Goal: Transaction & Acquisition: Register for event/course

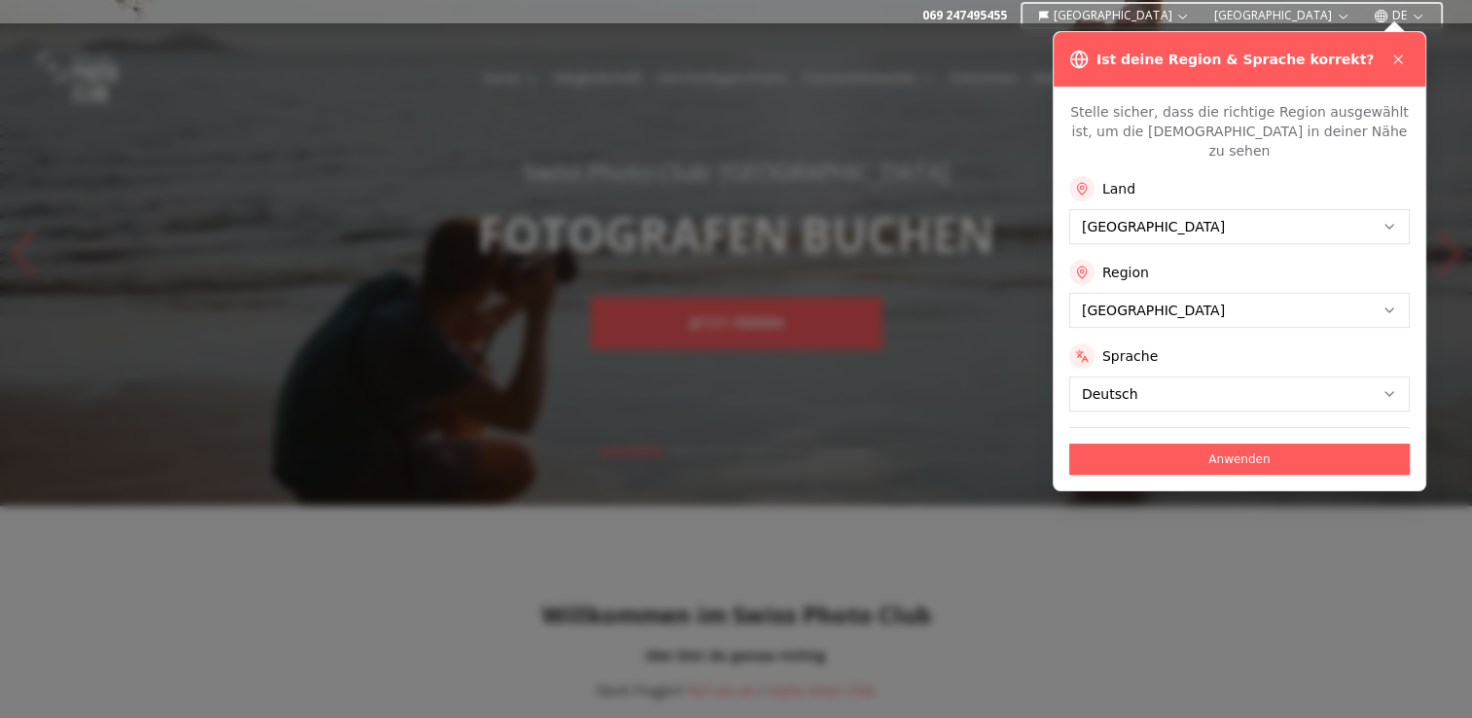
click at [1202, 444] on button "Anwenden" at bounding box center [1239, 459] width 341 height 31
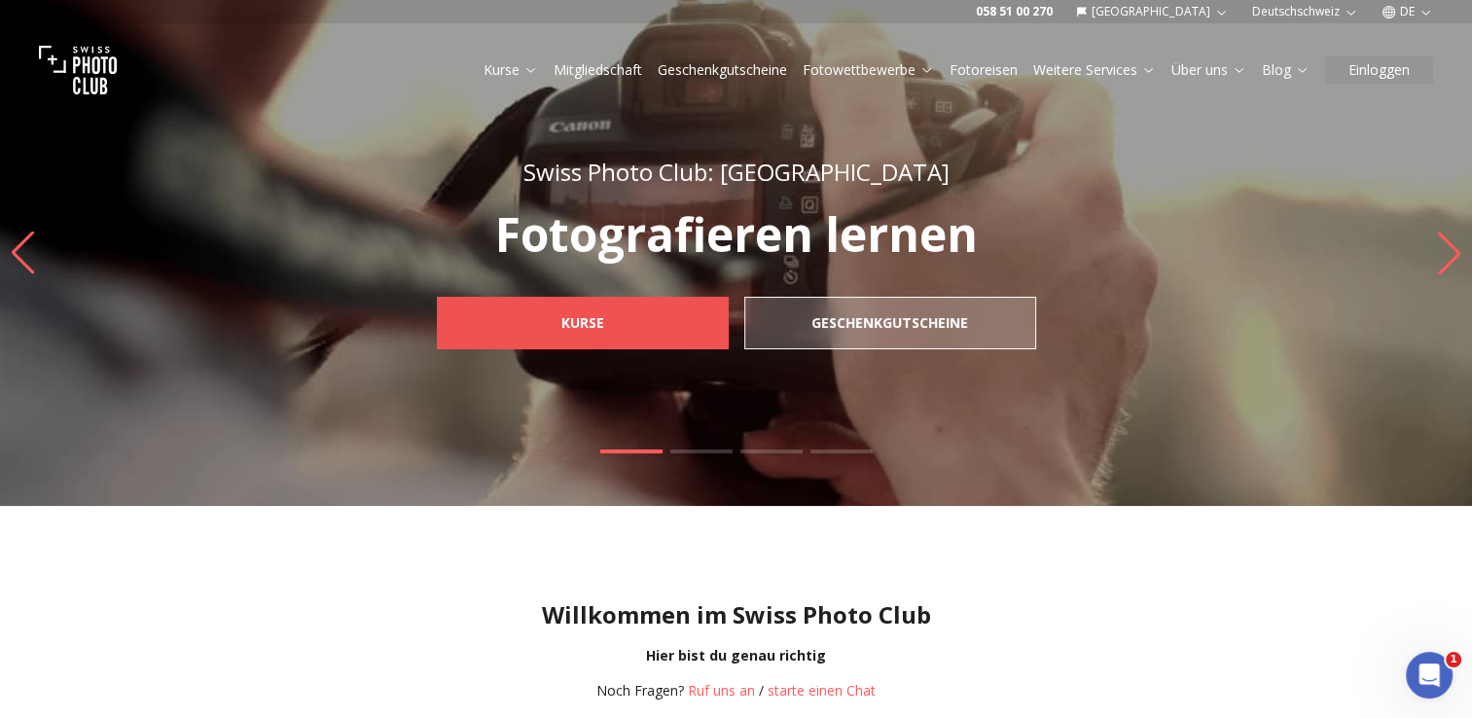
click at [631, 298] on link "Kurse" at bounding box center [583, 323] width 292 height 53
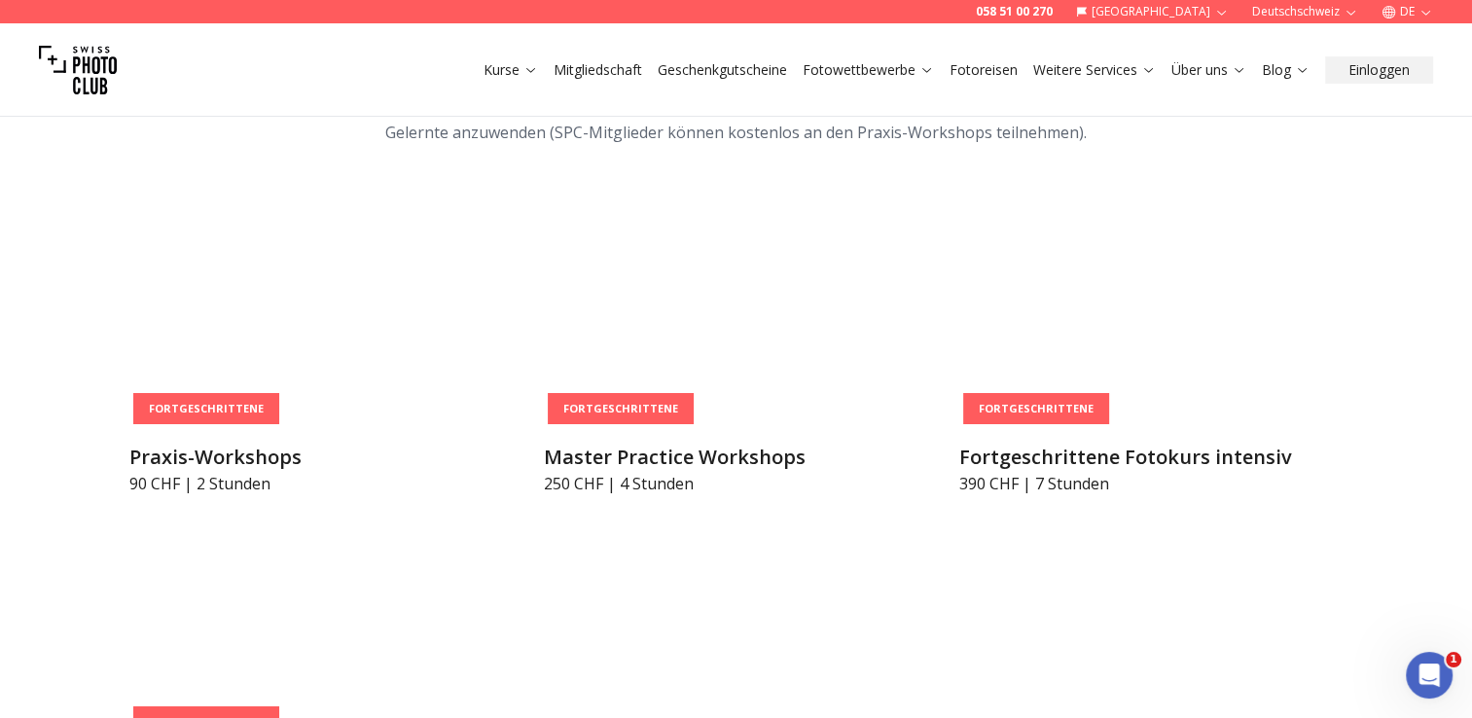
scroll to position [3211, 0]
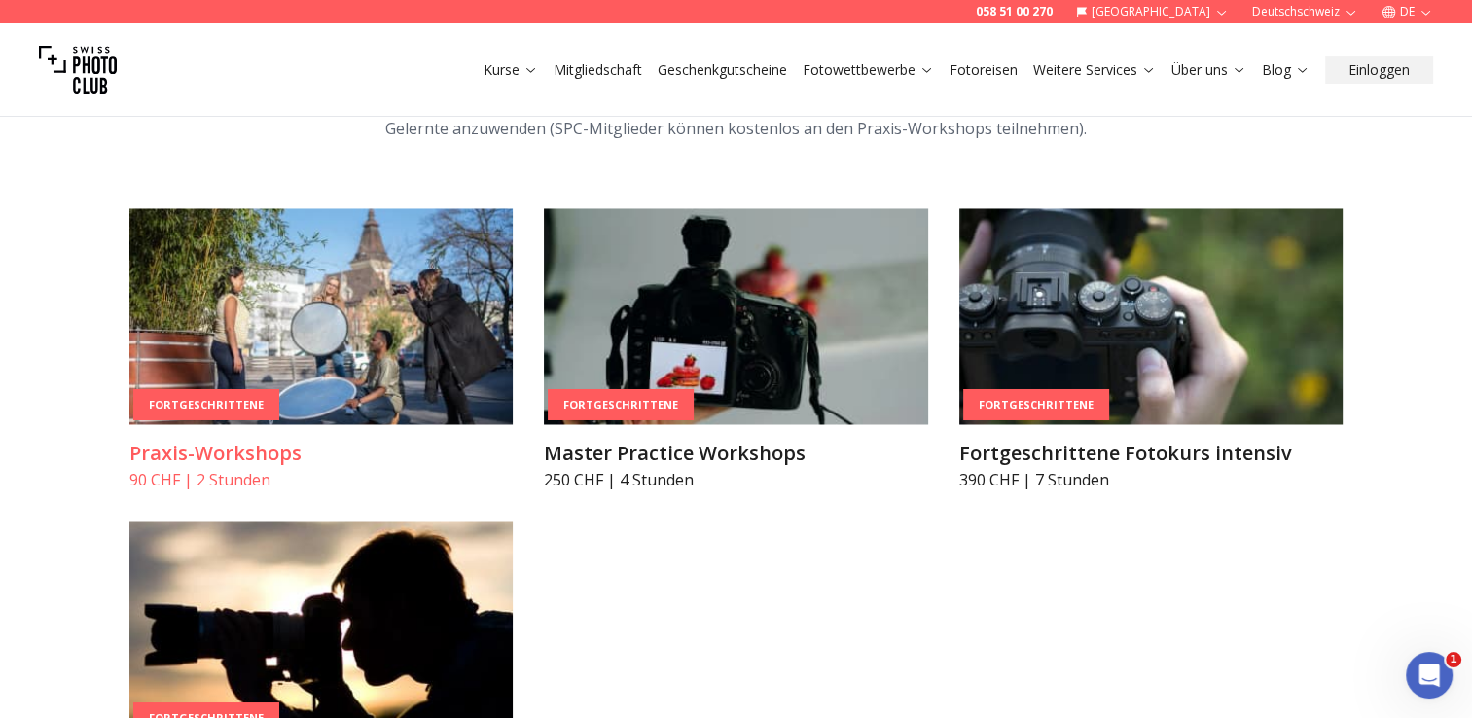
click at [264, 309] on img at bounding box center [321, 316] width 384 height 216
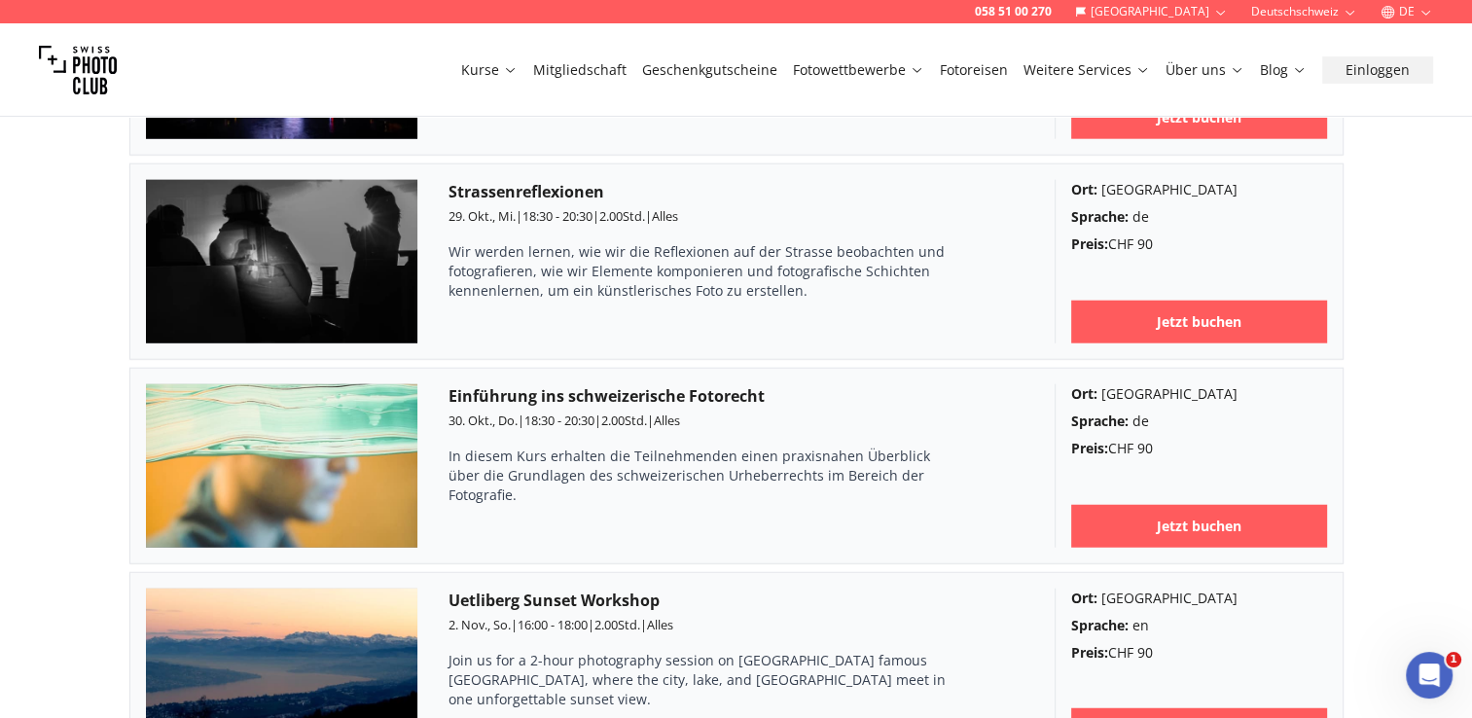
scroll to position [4670, 0]
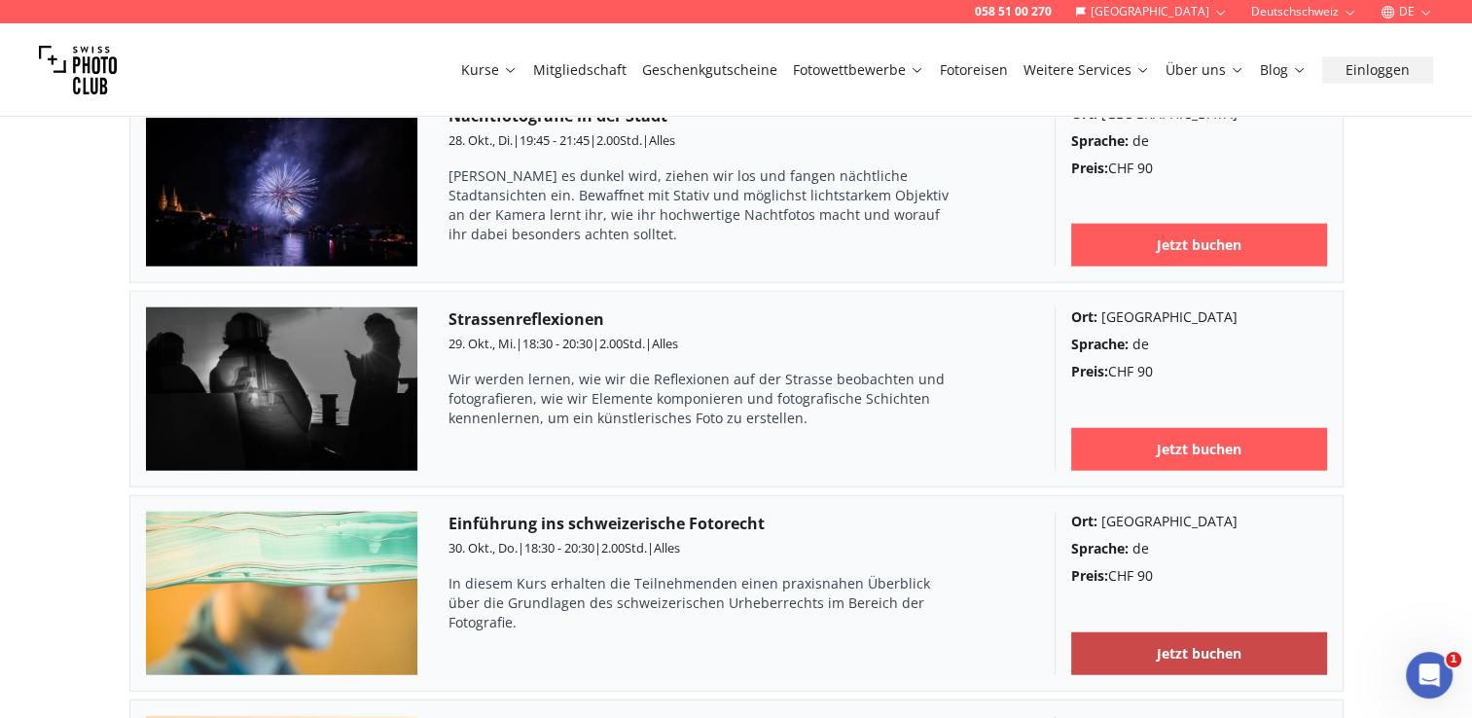
click at [1209, 632] on link "Jetzt buchen" at bounding box center [1199, 653] width 256 height 43
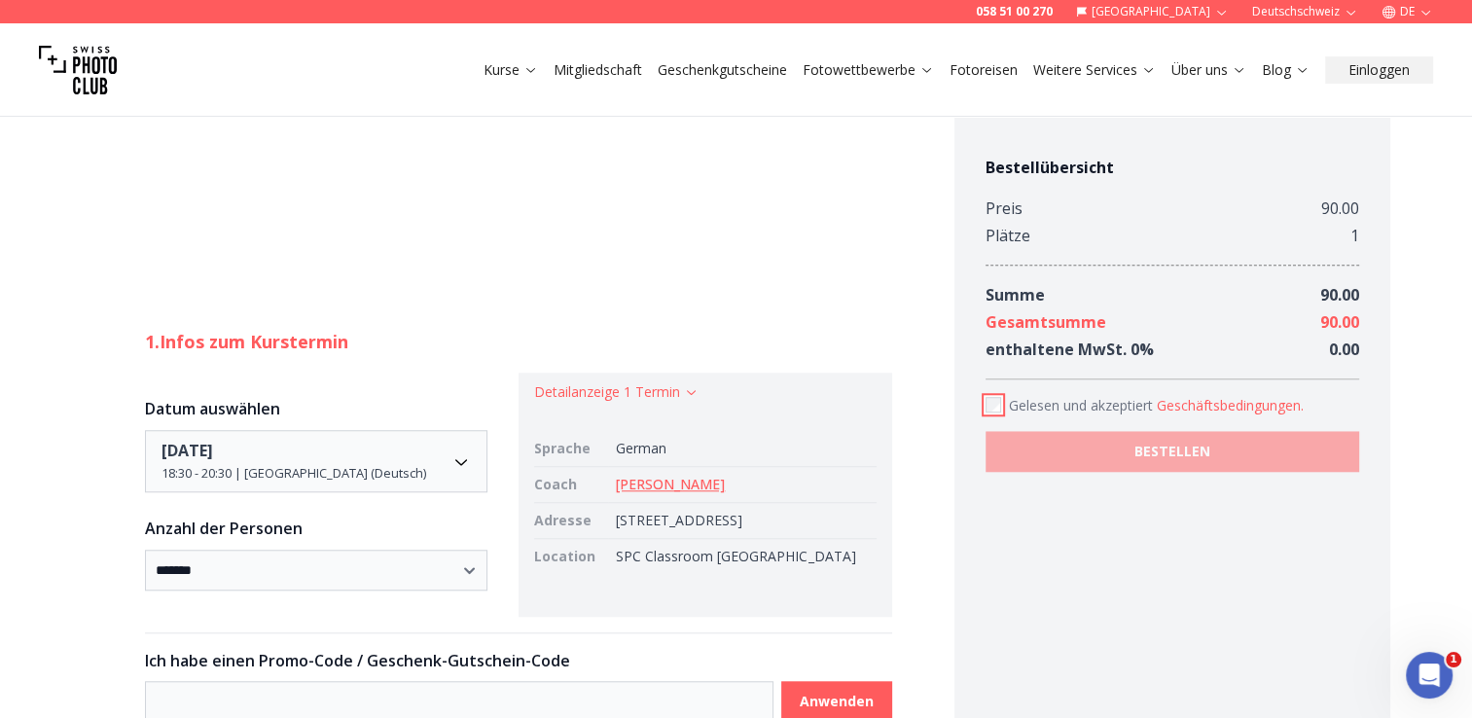
scroll to position [1751, 0]
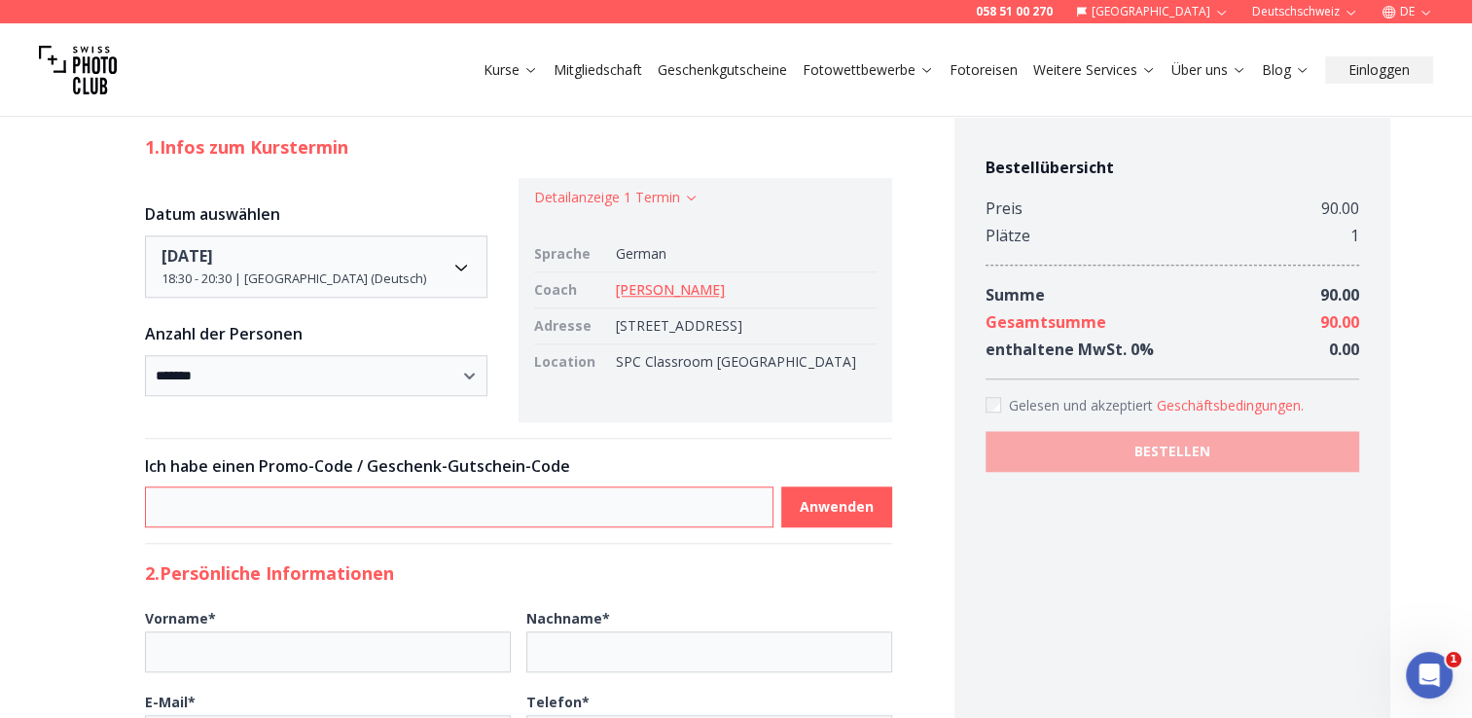
click at [636, 497] on input at bounding box center [459, 507] width 629 height 41
type input "**********"
click at [304, 650] on input "Vorname *" at bounding box center [328, 651] width 366 height 41
click at [269, 645] on input "Vorname *" at bounding box center [328, 651] width 366 height 41
type input "*"
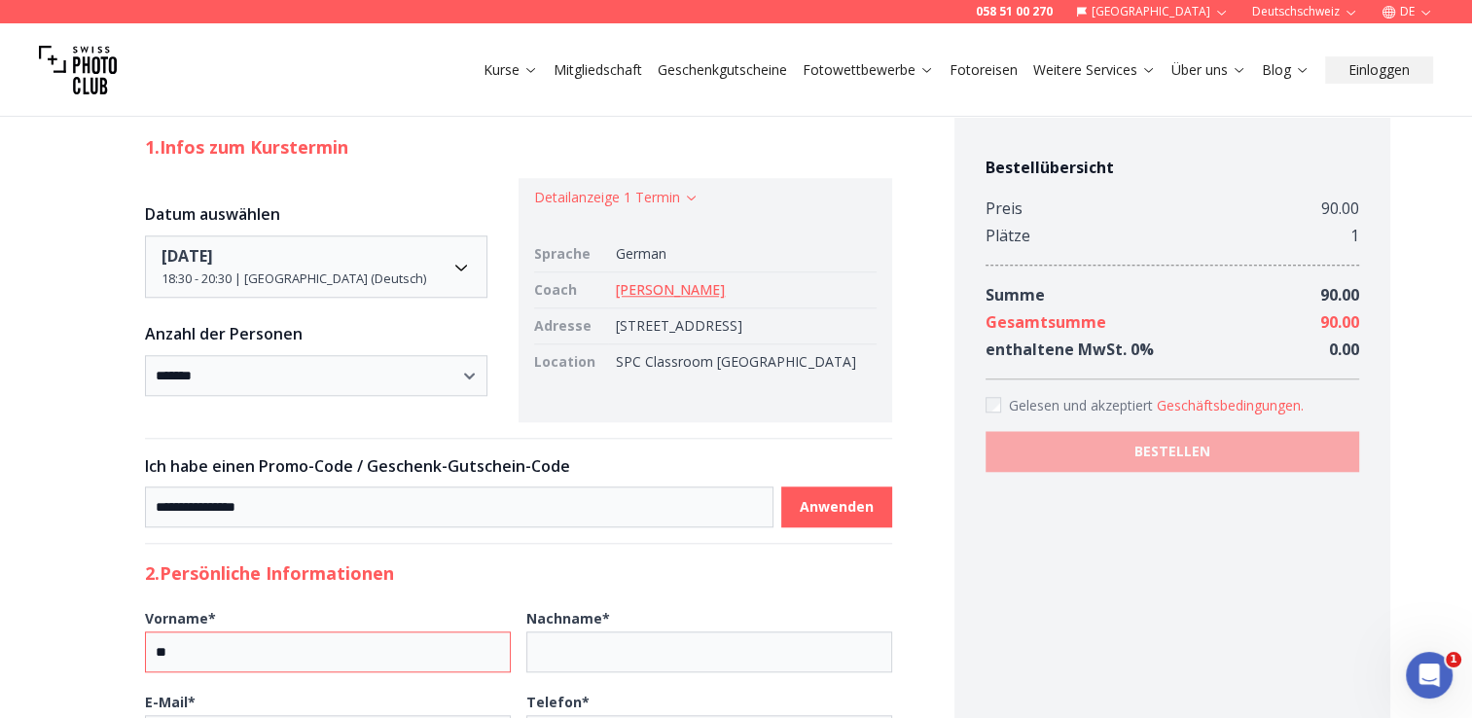
type input "*"
type input "******"
click at [846, 512] on b "Anwenden" at bounding box center [837, 506] width 74 height 19
click at [653, 634] on input "Nachname *" at bounding box center [709, 651] width 366 height 41
type input "******"
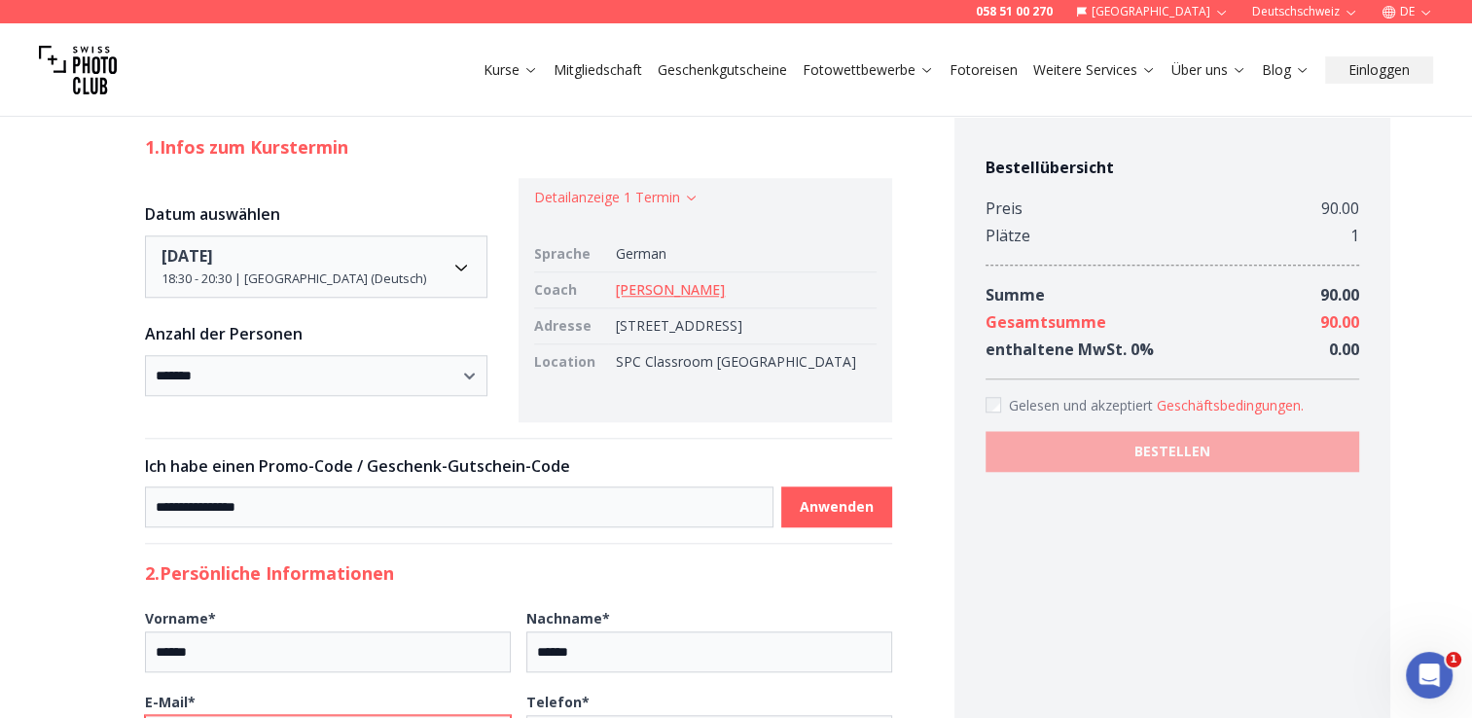
type input "**********"
type input "****"
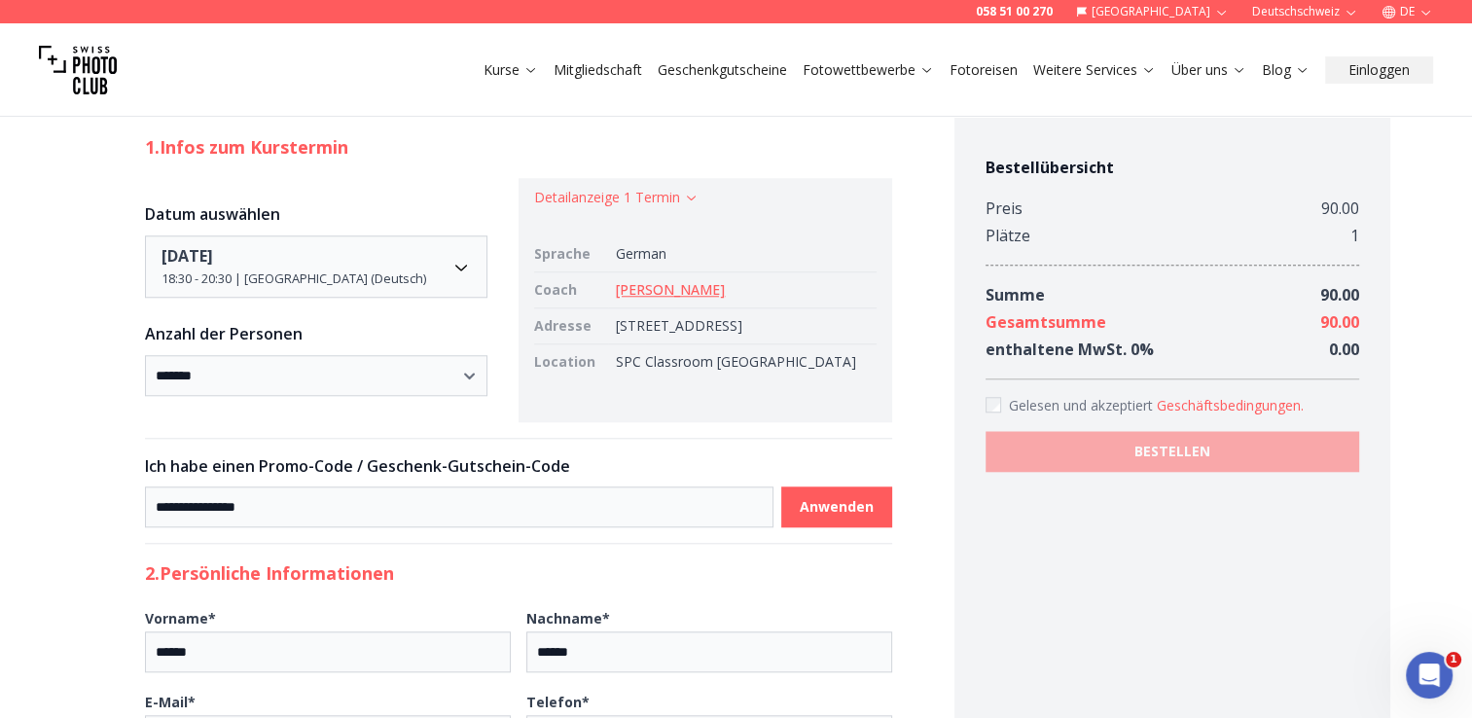
type input "****"
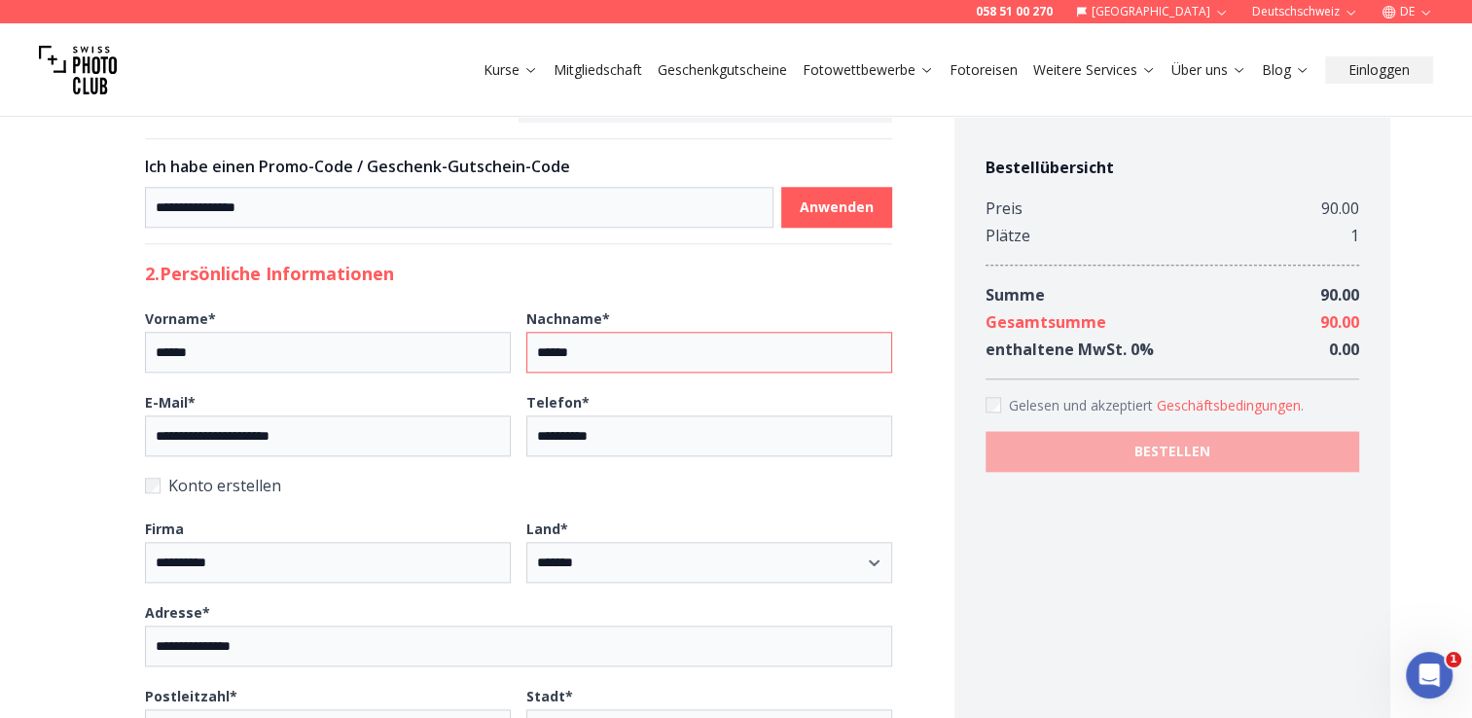
scroll to position [1849, 0]
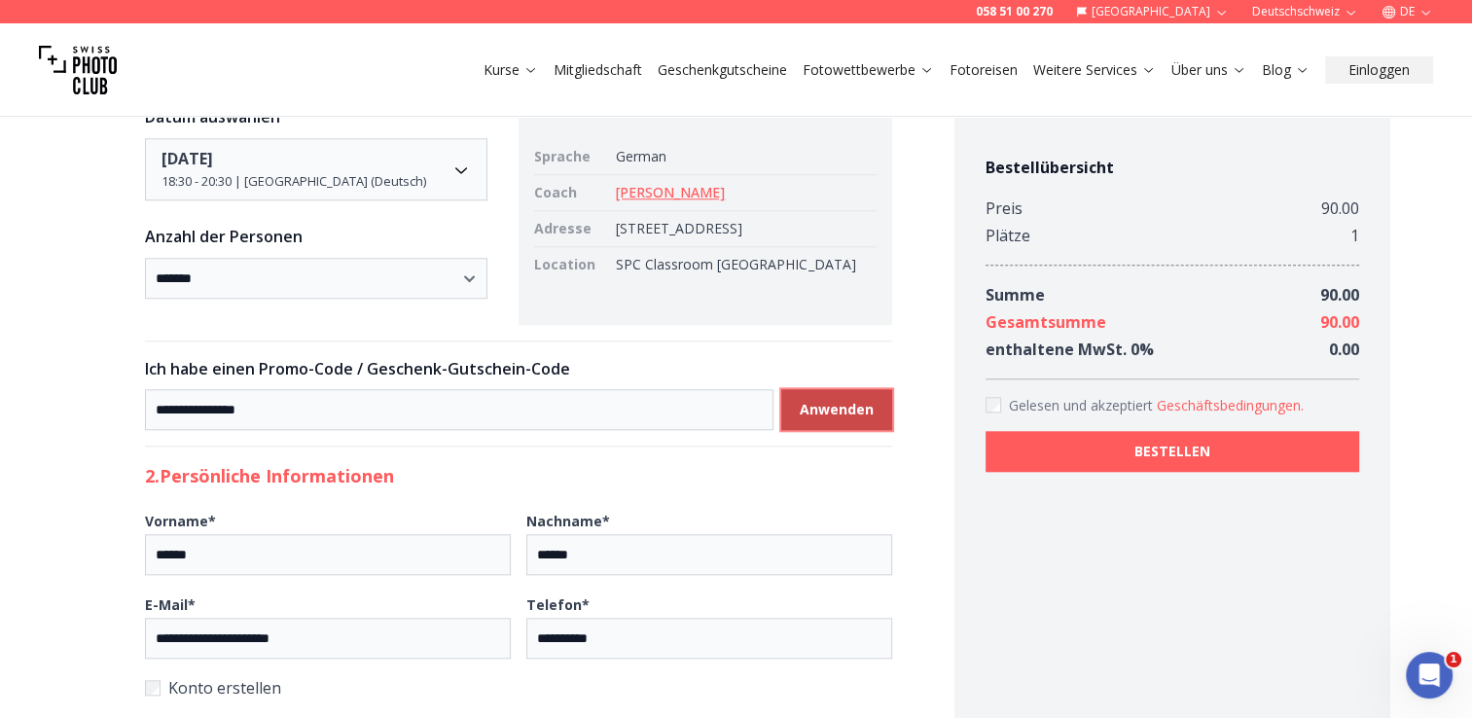
click at [856, 402] on b "Anwenden" at bounding box center [837, 409] width 74 height 19
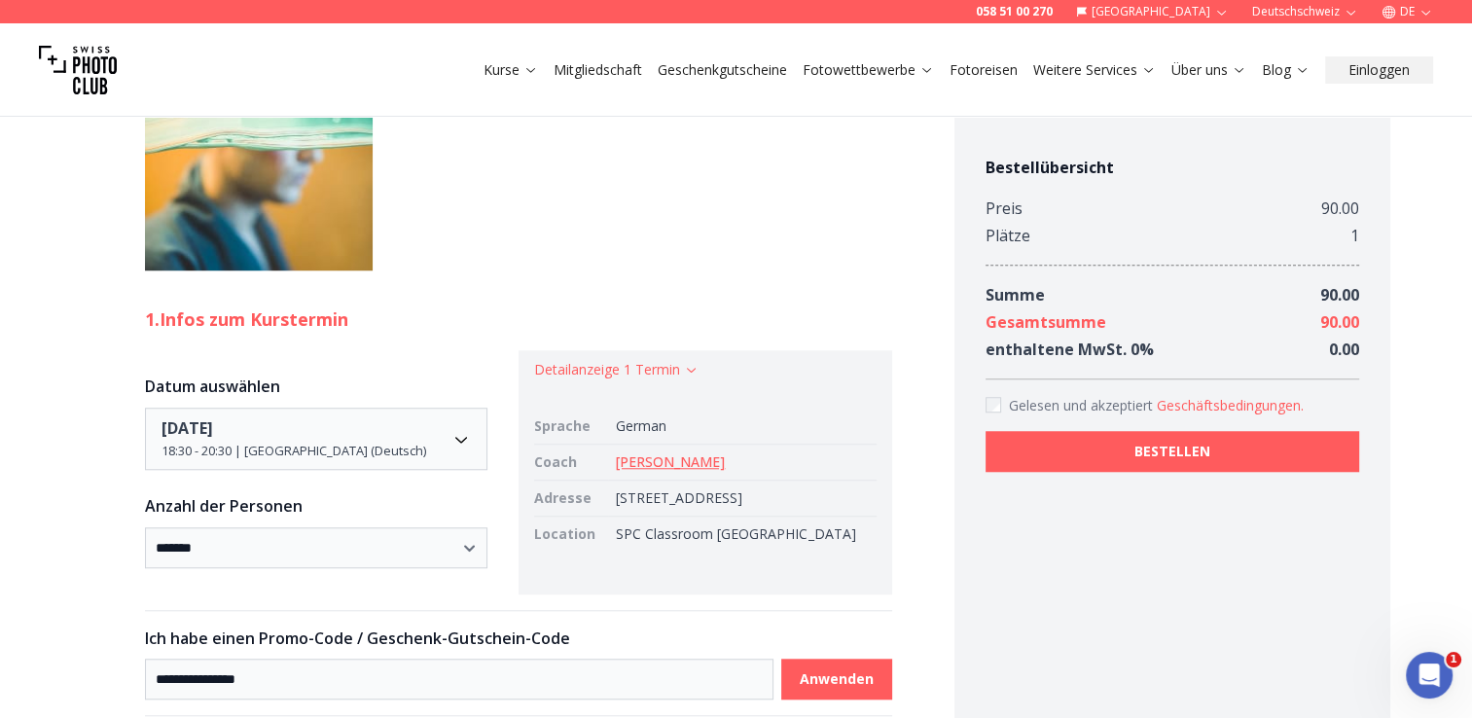
scroll to position [1557, 0]
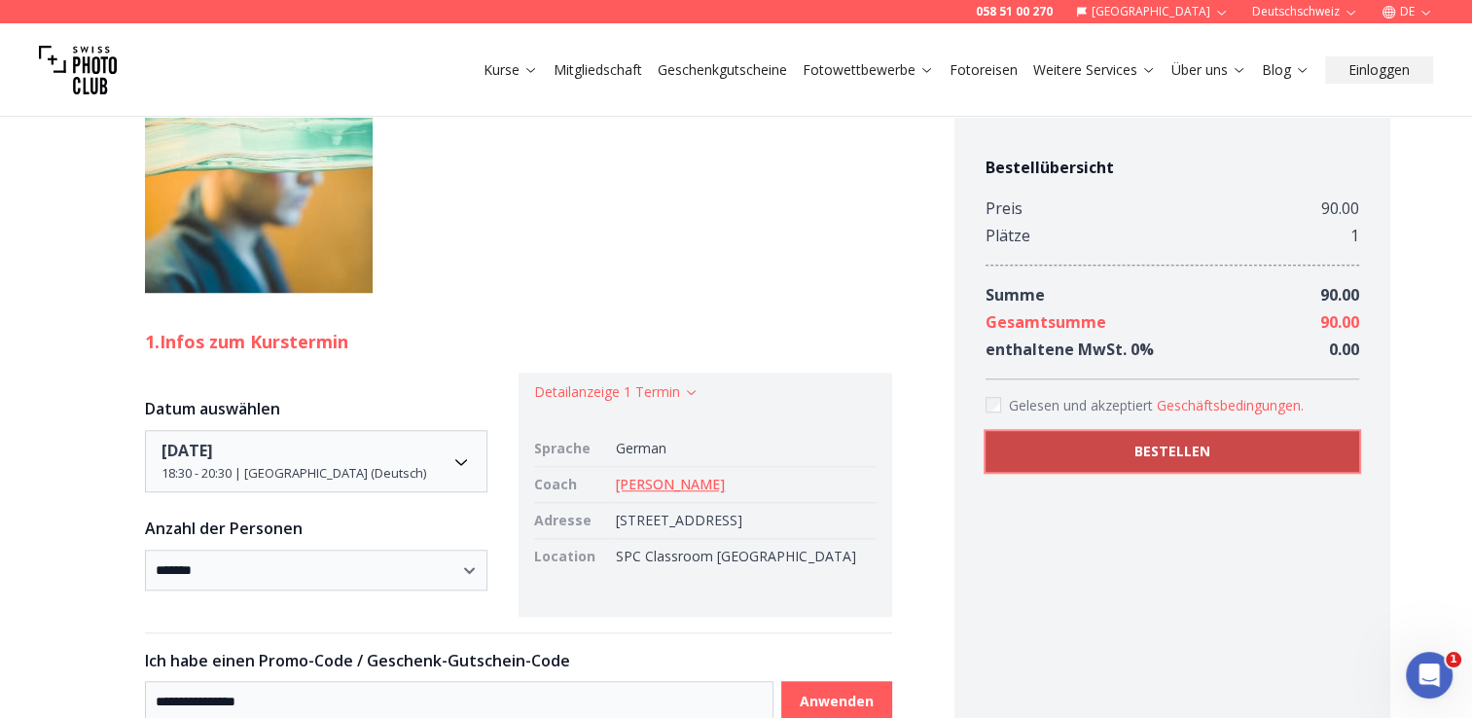
click at [1039, 457] on button "BESTELLEN" at bounding box center [1173, 451] width 374 height 41
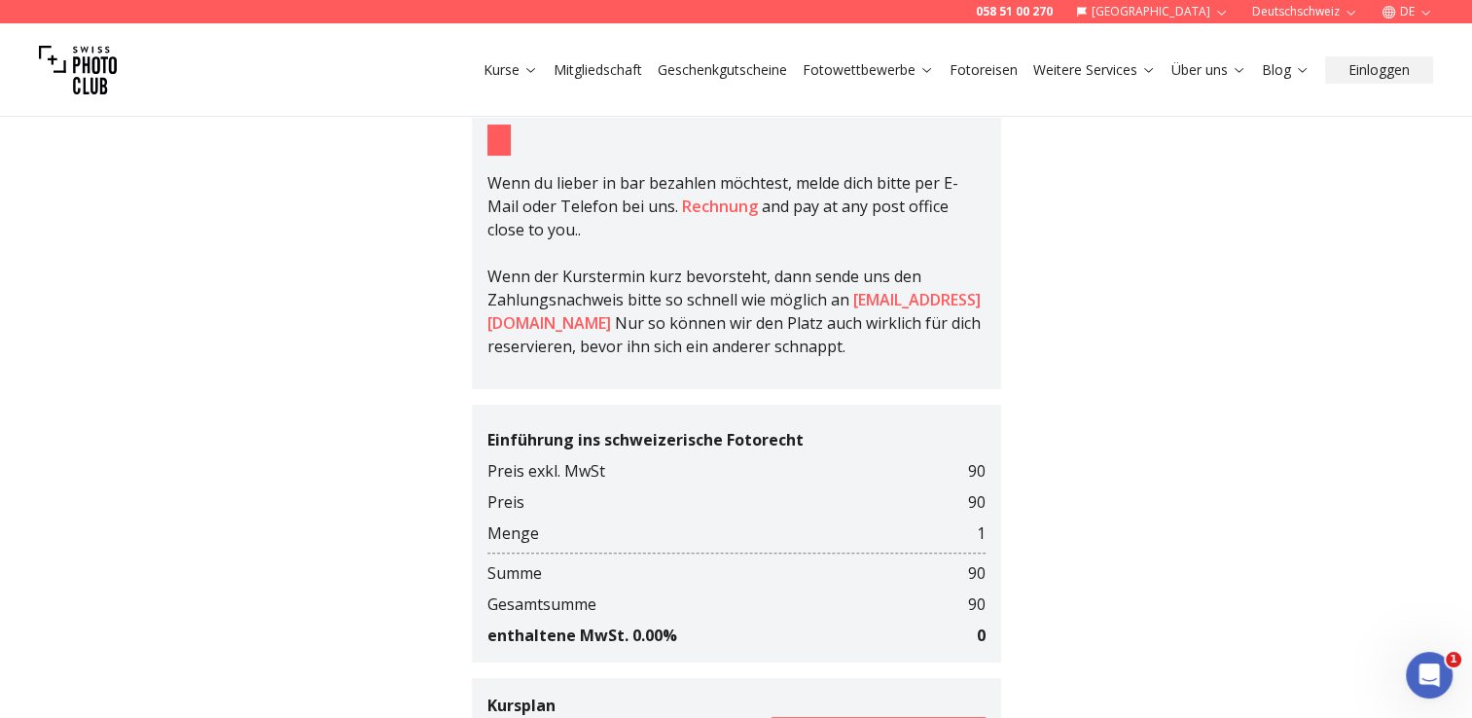
scroll to position [487, 0]
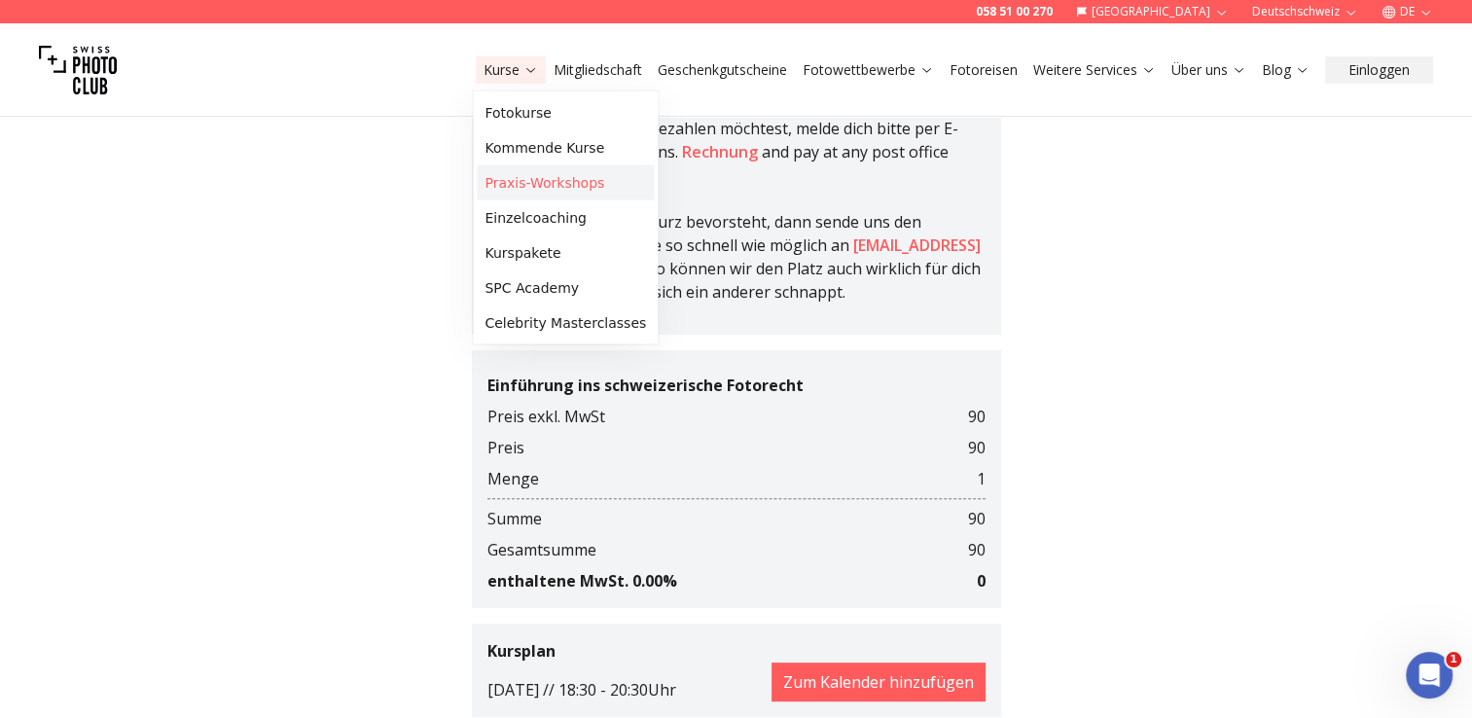
click at [523, 169] on link "Praxis-Workshops" at bounding box center [565, 182] width 177 height 35
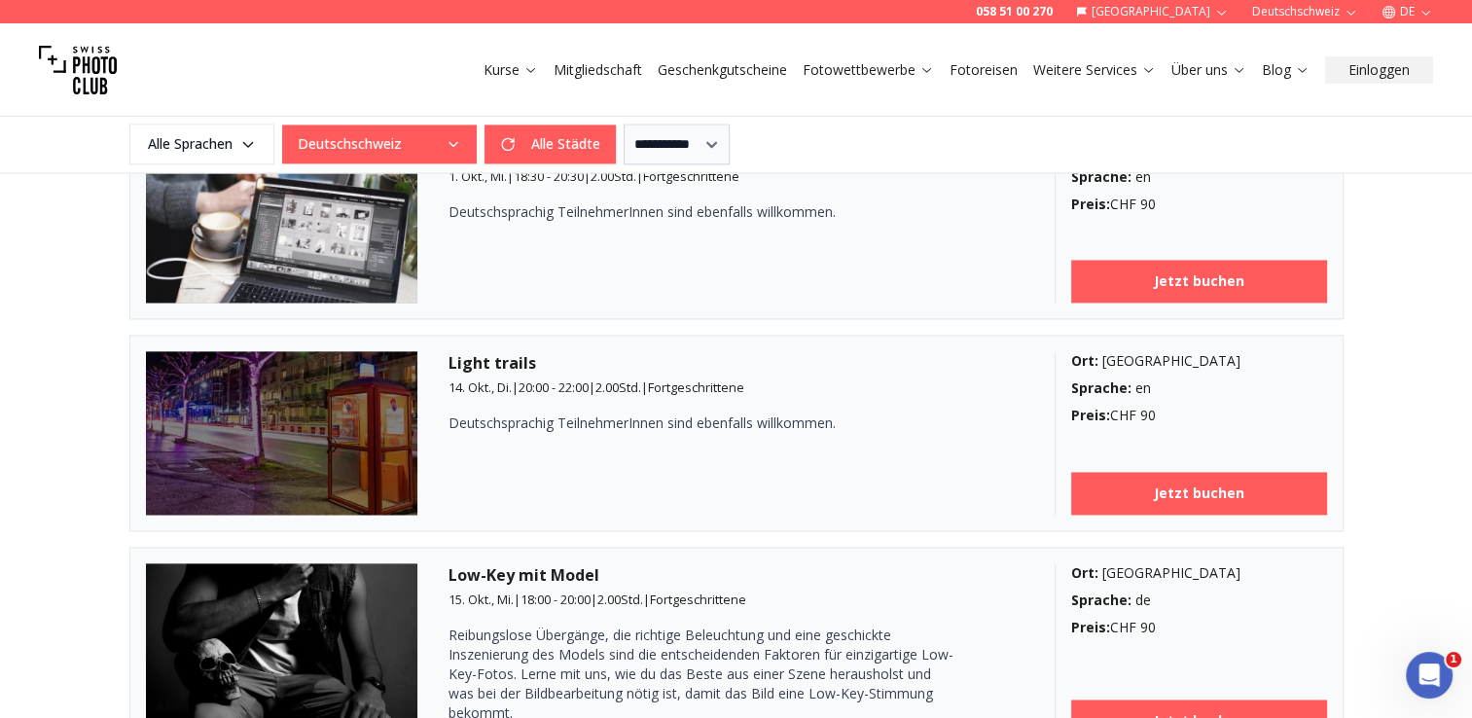
scroll to position [3308, 0]
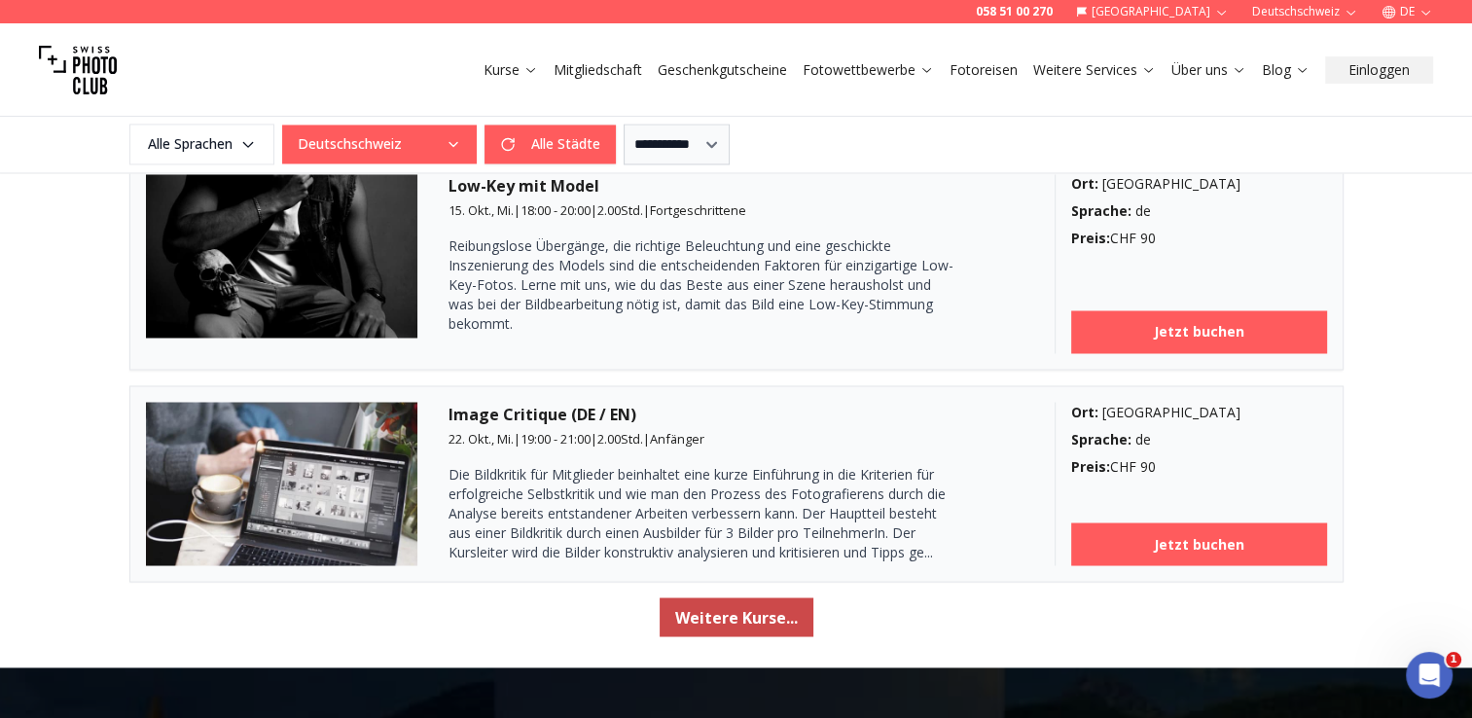
click at [708, 601] on button "Weitere Kurse..." at bounding box center [737, 616] width 154 height 39
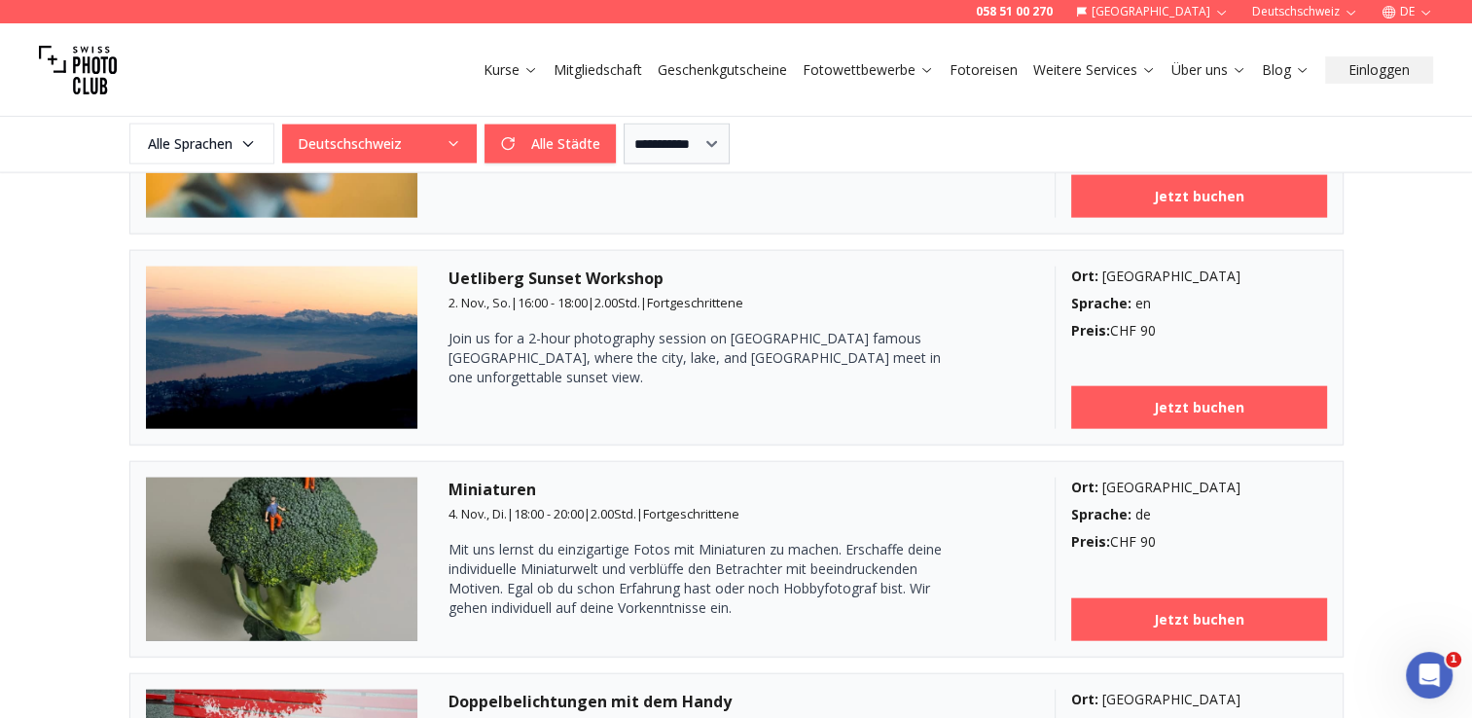
scroll to position [4281, 0]
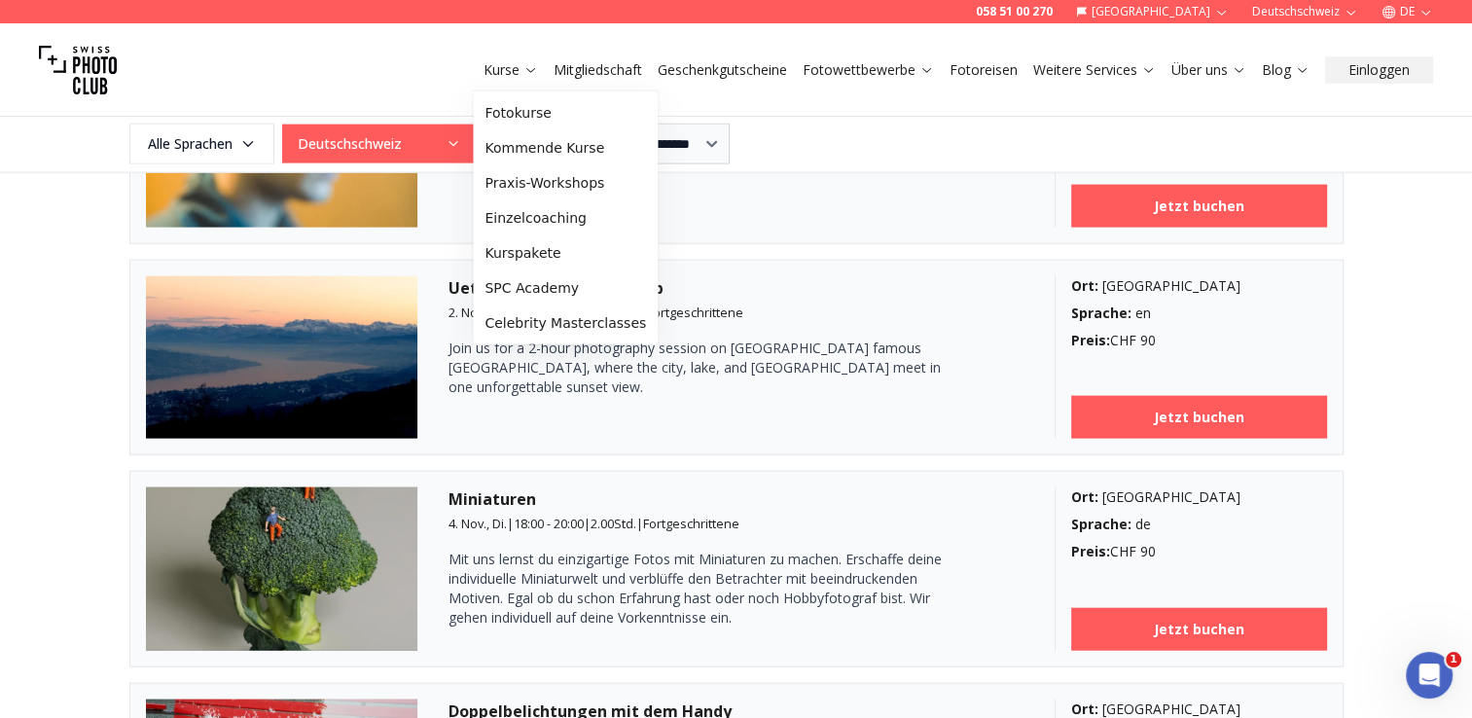
click at [509, 66] on link "Kurse" at bounding box center [511, 69] width 54 height 19
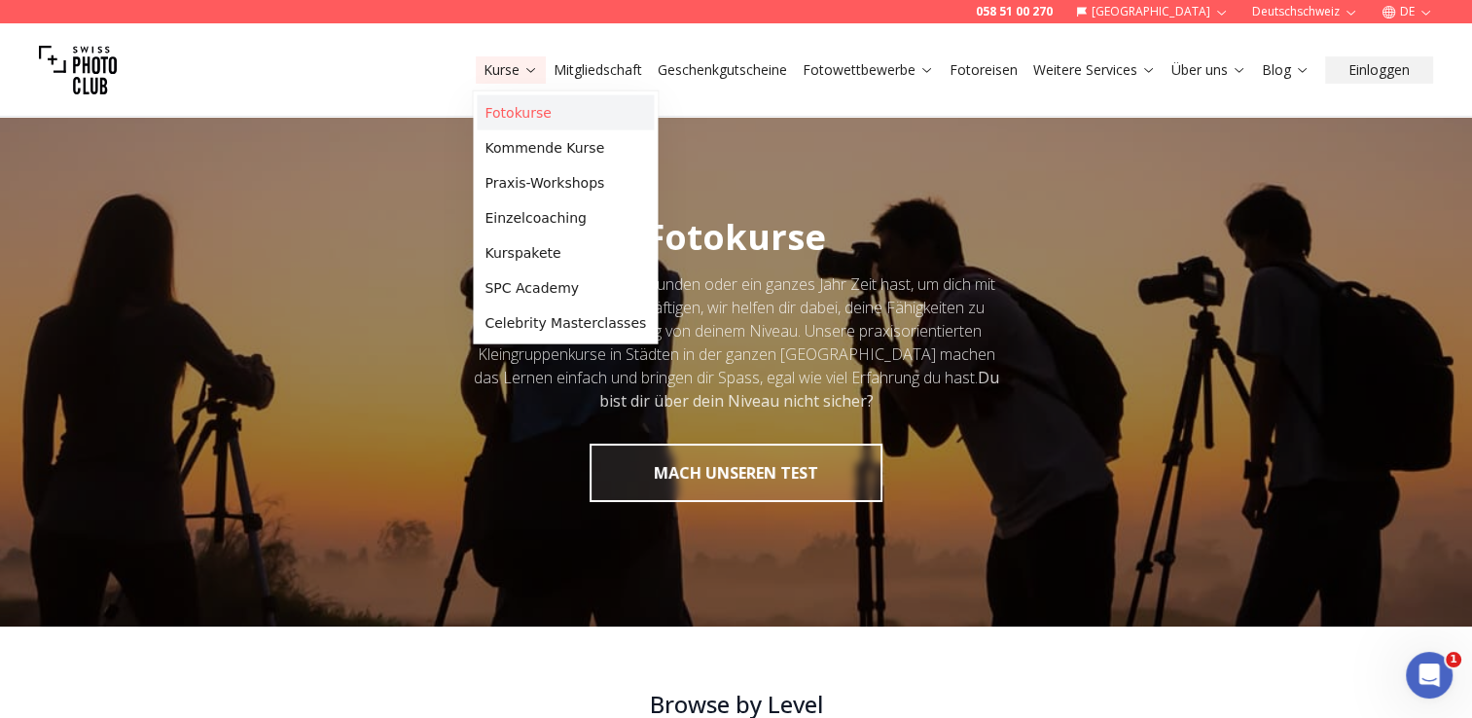
click at [543, 111] on link "Fotokurse" at bounding box center [565, 112] width 177 height 35
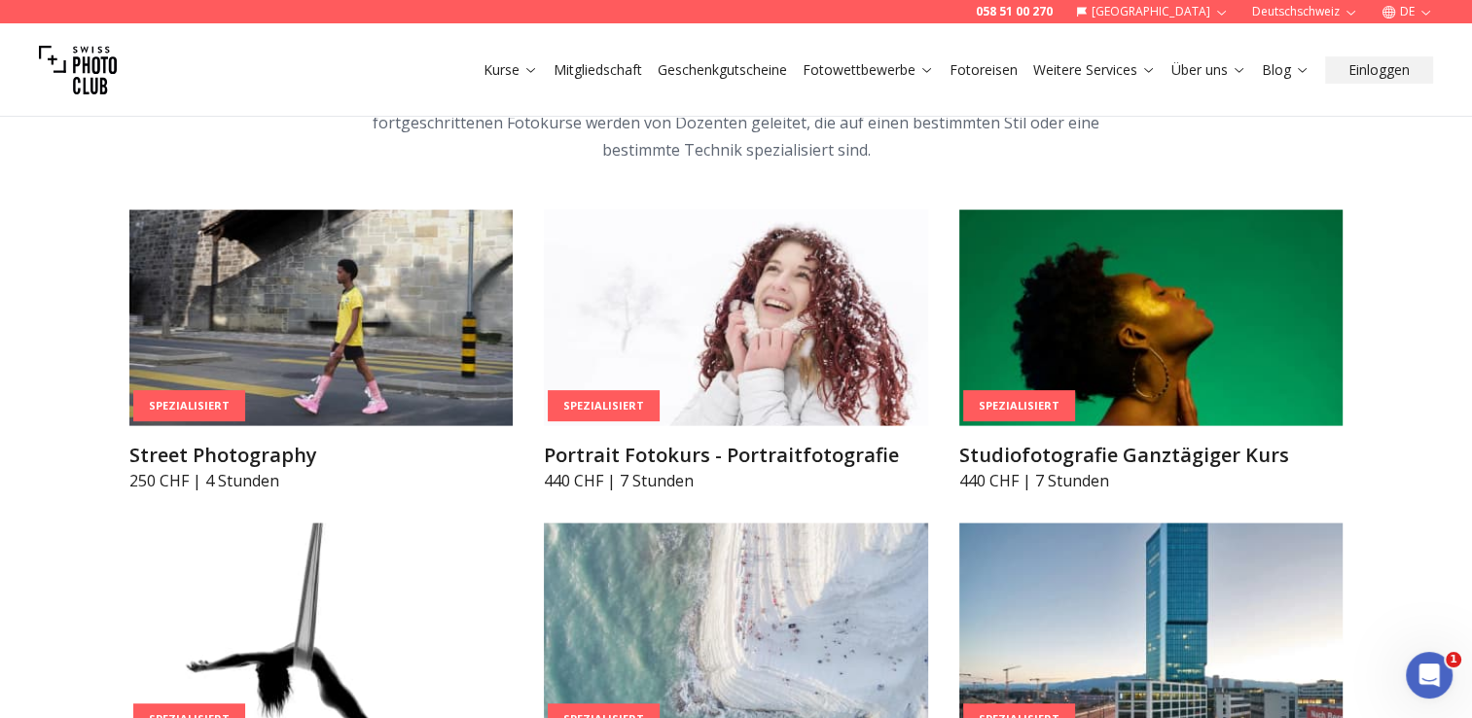
scroll to position [4087, 0]
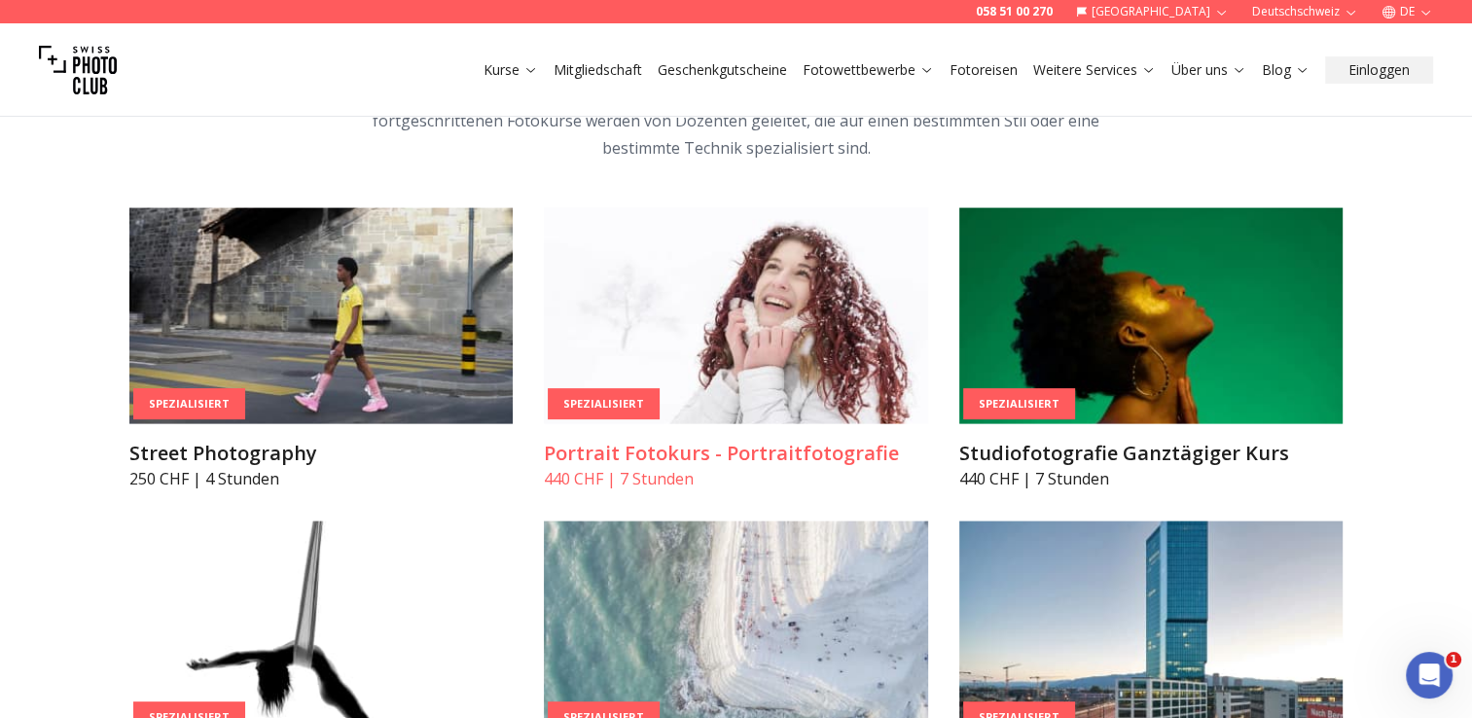
click at [709, 243] on img at bounding box center [736, 316] width 384 height 216
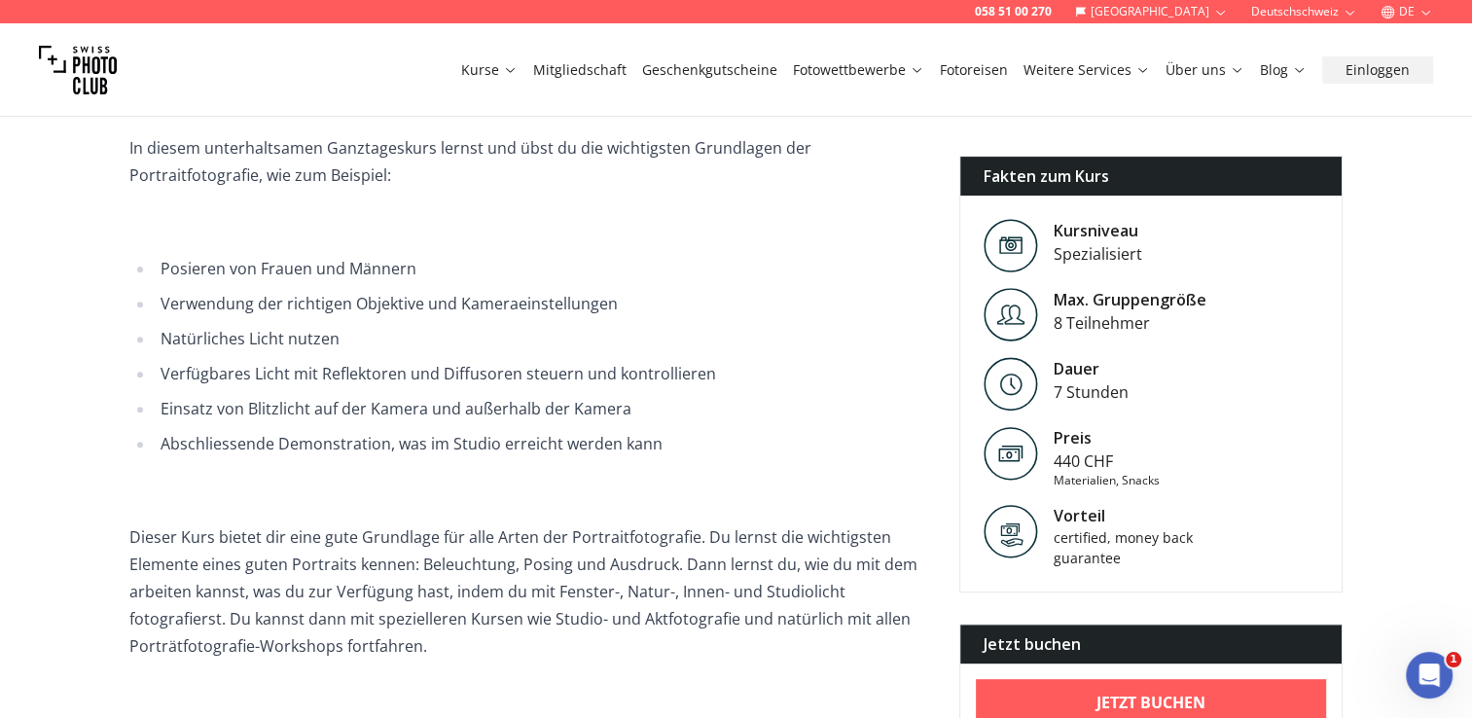
scroll to position [584, 0]
